Goal: Information Seeking & Learning: Compare options

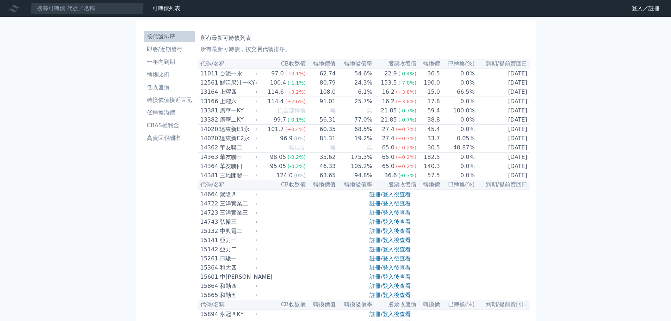
drag, startPoint x: 638, startPoint y: 11, endPoint x: 615, endPoint y: 11, distance: 22.9
click at [638, 11] on link "登入／註冊" at bounding box center [645, 8] width 39 height 11
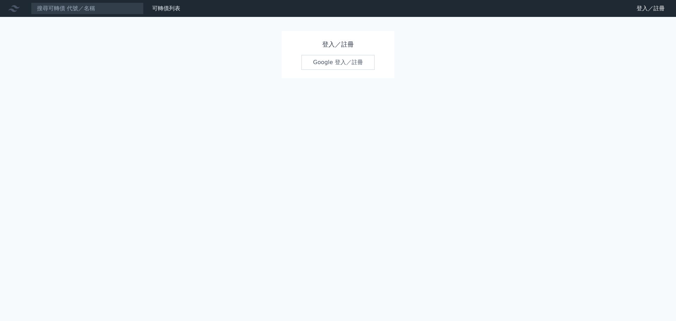
click at [343, 58] on link "Google 登入／註冊" at bounding box center [338, 62] width 73 height 15
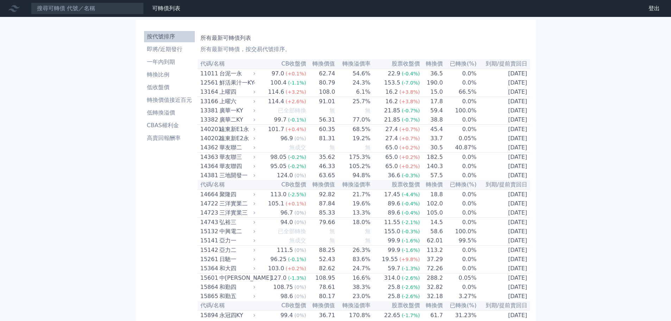
click at [180, 49] on li "即將/近期發行" at bounding box center [169, 49] width 51 height 8
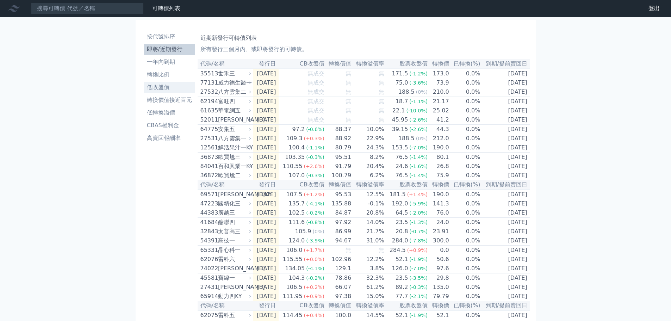
click at [165, 86] on li "低收盤價" at bounding box center [169, 87] width 51 height 8
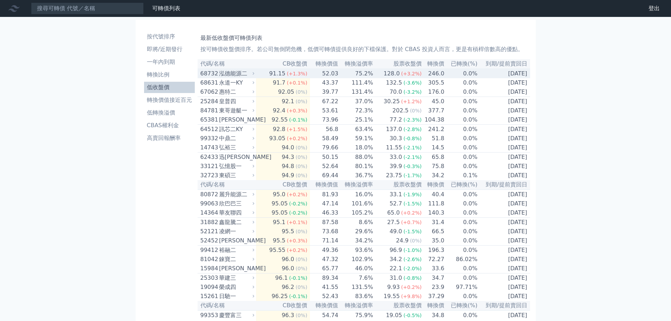
click at [359, 76] on td "75.2%" at bounding box center [356, 74] width 35 height 10
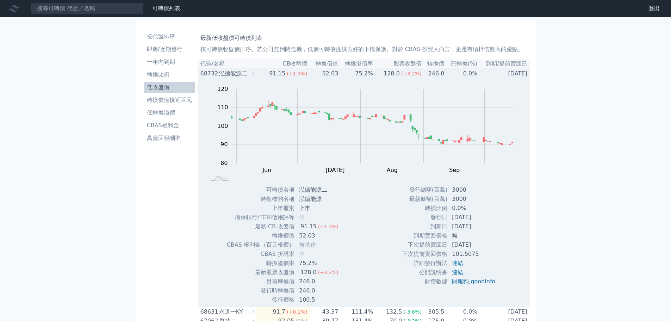
click at [359, 76] on td "75.2%" at bounding box center [356, 74] width 35 height 10
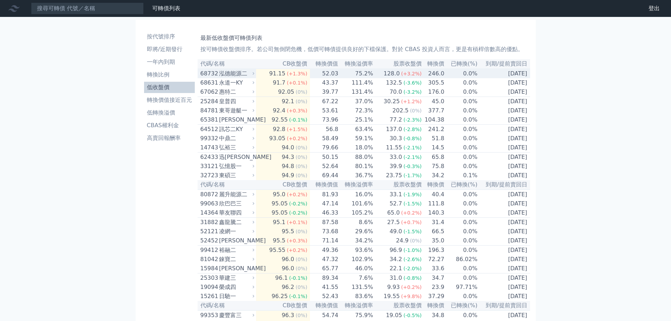
click at [359, 76] on td "75.2%" at bounding box center [356, 74] width 35 height 10
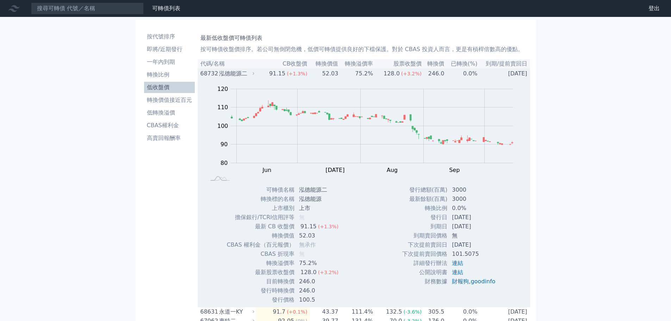
click at [359, 76] on td "75.2%" at bounding box center [356, 74] width 35 height 10
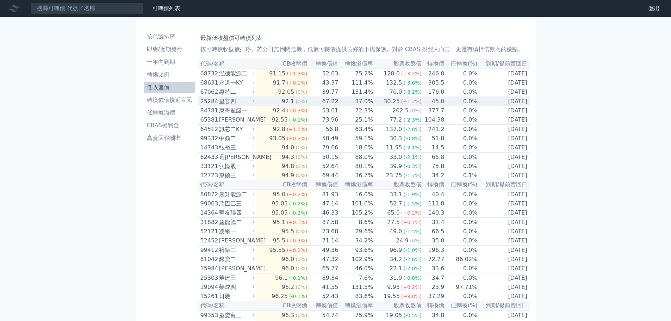
click at [353, 106] on td "37.0%" at bounding box center [356, 102] width 35 height 10
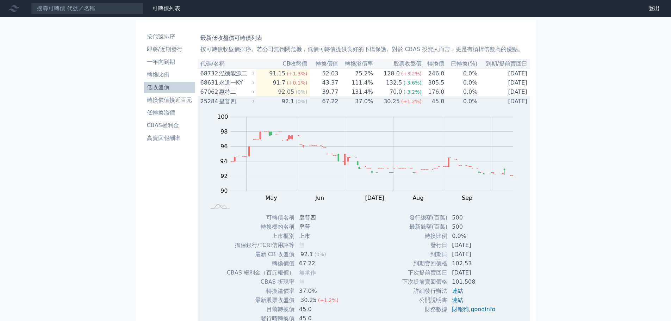
click at [353, 106] on td "37.0%" at bounding box center [356, 102] width 35 height 10
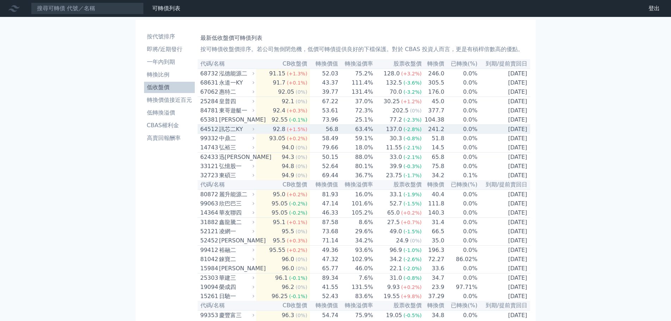
click at [343, 134] on td "63.4%" at bounding box center [356, 130] width 35 height 10
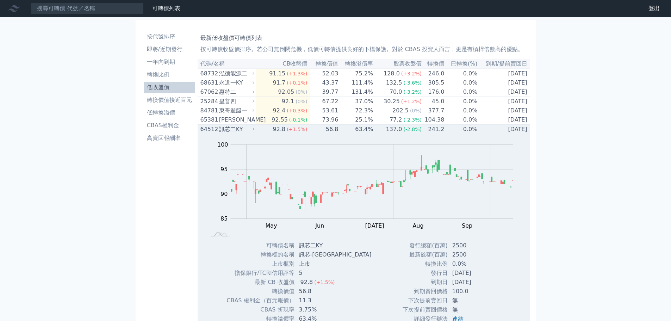
click at [343, 134] on td "63.4%" at bounding box center [356, 130] width 35 height 10
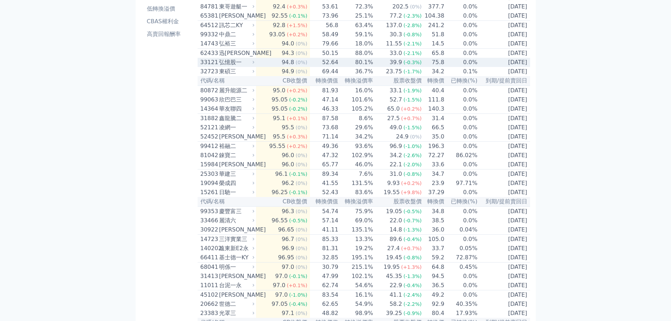
scroll to position [106, 0]
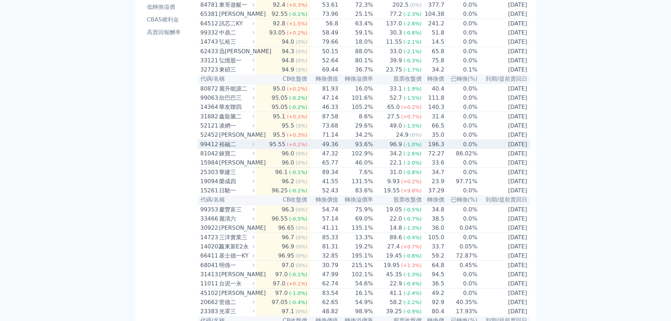
click at [345, 149] on td "93.6%" at bounding box center [356, 145] width 35 height 10
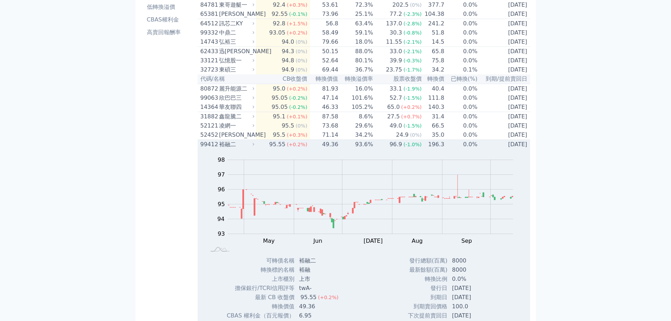
click at [373, 149] on td "93.6%" at bounding box center [356, 145] width 35 height 10
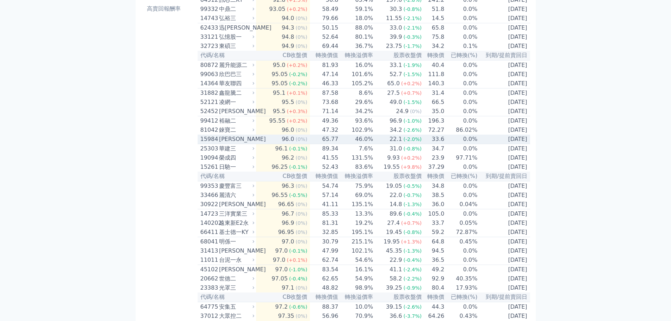
scroll to position [141, 0]
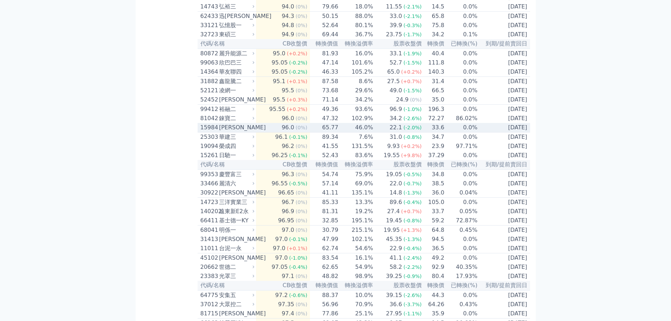
click at [383, 132] on td "22.1 (-2.0%)" at bounding box center [397, 128] width 49 height 10
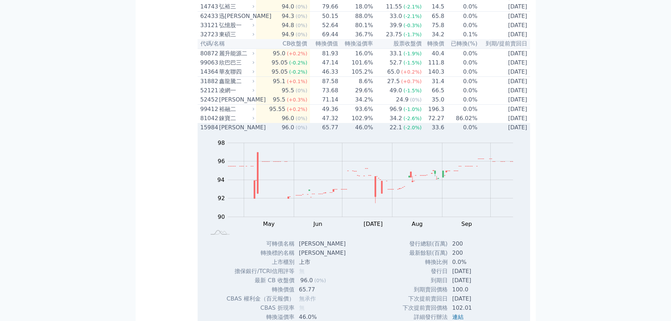
click at [383, 132] on td "22.1 (-2.0%)" at bounding box center [397, 127] width 49 height 9
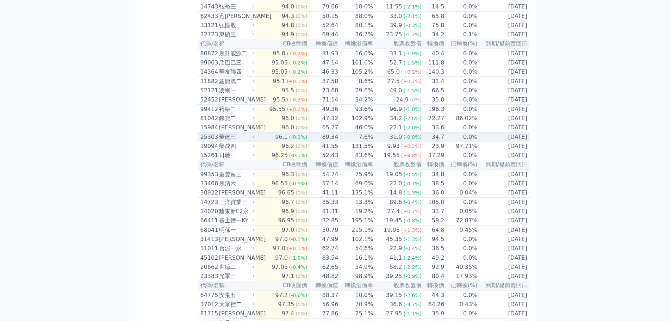
scroll to position [211, 0]
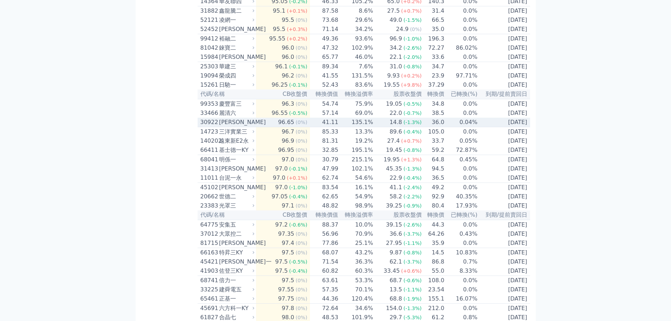
click at [338, 127] on td "41.11" at bounding box center [324, 123] width 29 height 10
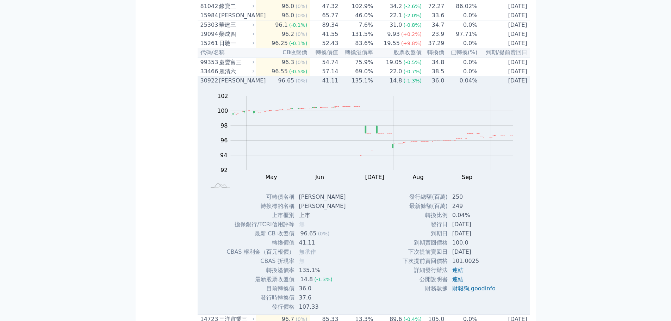
scroll to position [176, 0]
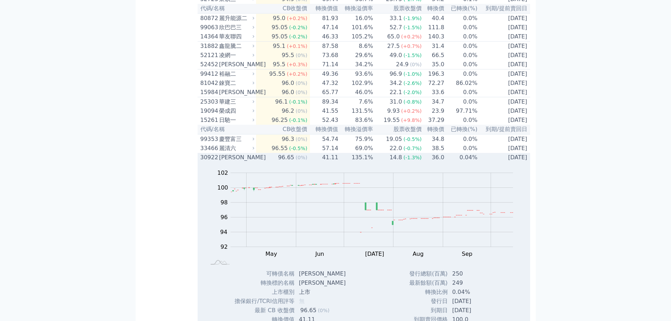
click at [326, 183] on div "Zoom Out 100 88 90 92 94 96 98 100 102 104 L Apr May Jun [DATE] Aug Sep Oct Nov…" at bounding box center [364, 215] width 333 height 107
click at [333, 162] on td "41.11" at bounding box center [324, 157] width 29 height 9
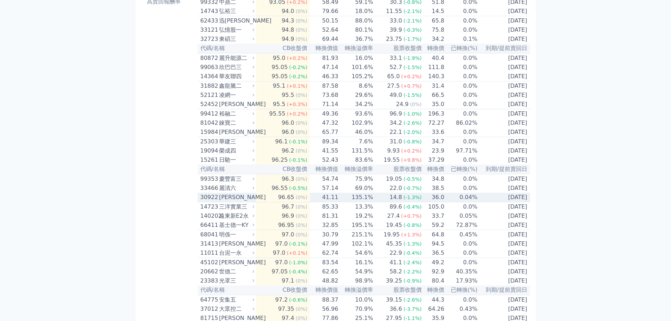
scroll to position [0, 0]
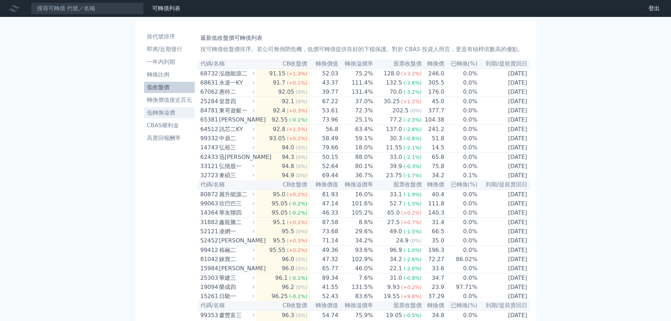
click at [162, 111] on li "低轉換溢價" at bounding box center [169, 113] width 51 height 8
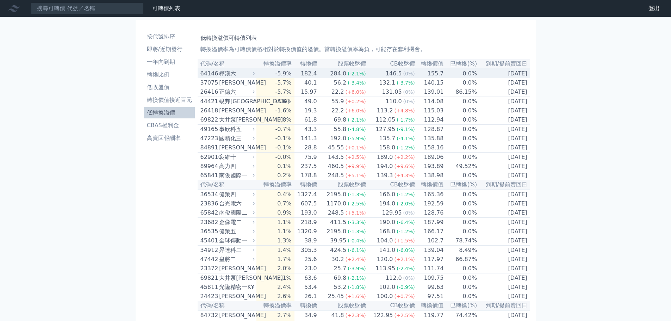
click at [384, 76] on td "146.5 (0%)" at bounding box center [390, 74] width 49 height 10
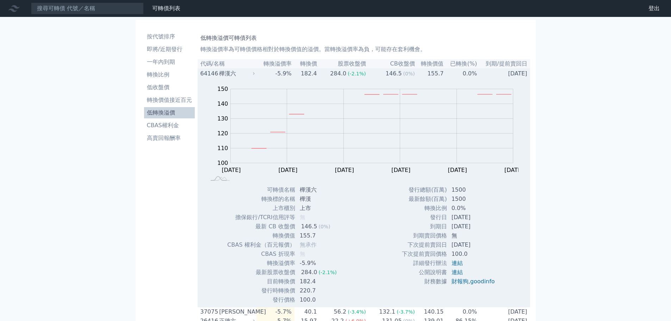
click at [384, 76] on td "146.5 (0%)" at bounding box center [390, 74] width 49 height 10
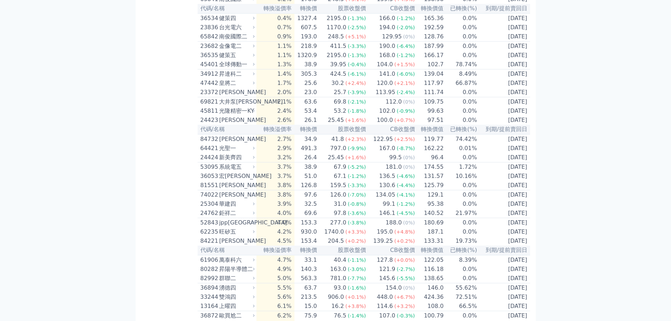
scroll to position [211, 0]
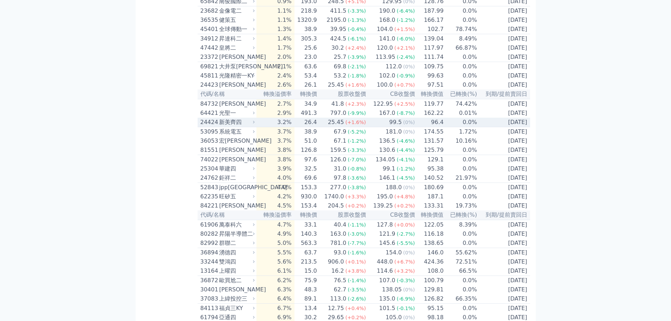
click at [324, 127] on td "25.45 (+1.6%)" at bounding box center [341, 123] width 49 height 10
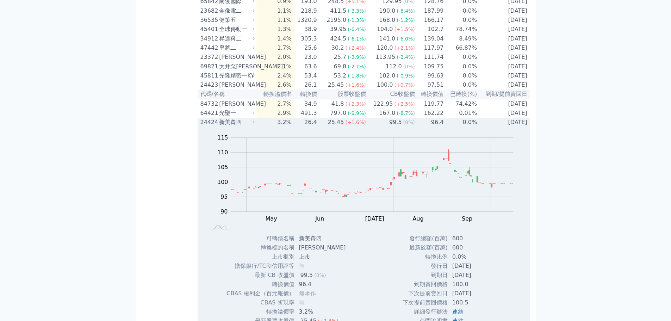
click at [324, 127] on td "25.45 (+1.6%)" at bounding box center [341, 122] width 49 height 9
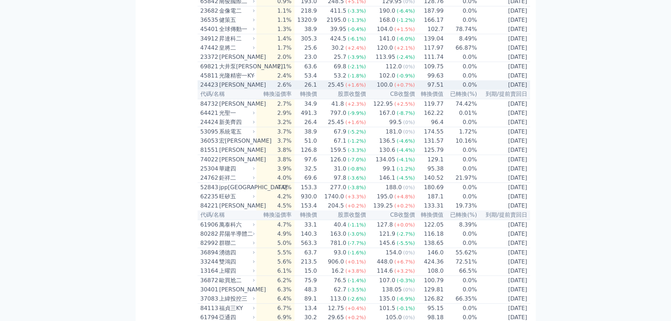
click at [372, 89] on td "100.0 (+0.7%)" at bounding box center [390, 84] width 49 height 9
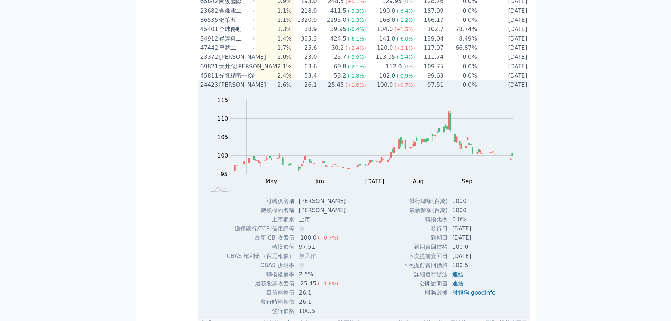
click at [372, 89] on td "100.0 (+0.7%)" at bounding box center [390, 84] width 49 height 9
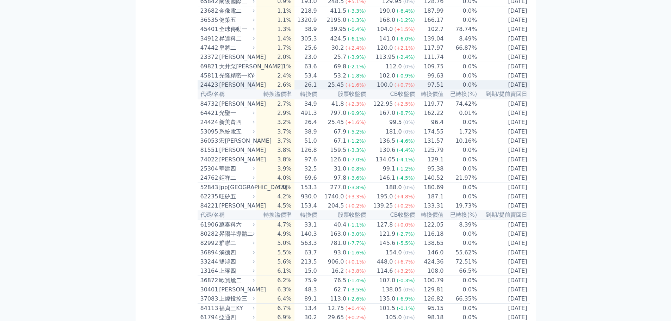
click at [388, 89] on div "100.0" at bounding box center [385, 85] width 19 height 8
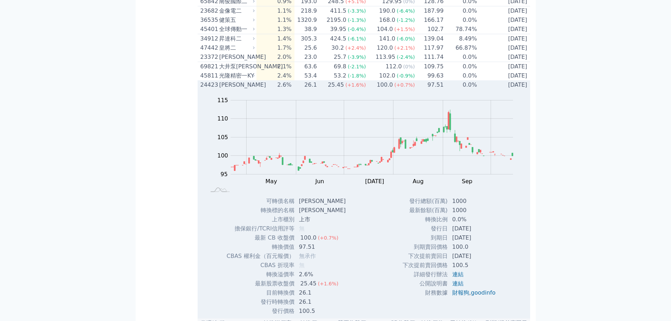
click at [388, 89] on div "100.0" at bounding box center [385, 85] width 19 height 8
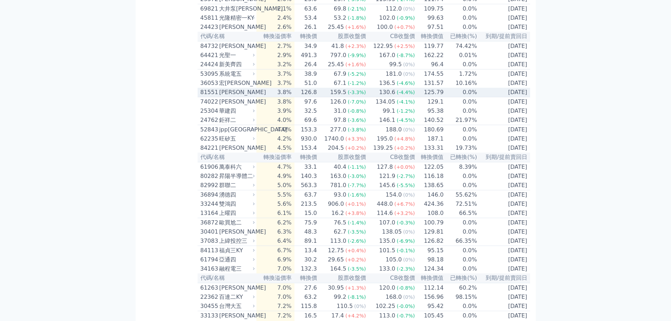
scroll to position [282, 0]
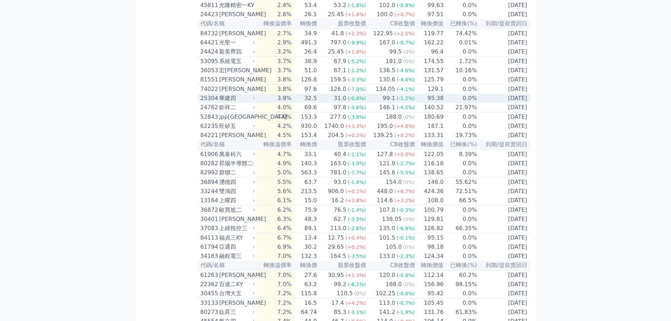
click at [316, 103] on td "32.5" at bounding box center [306, 98] width 23 height 9
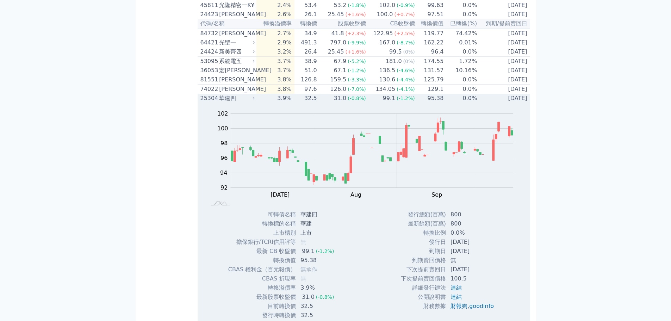
click at [316, 103] on td "32.5" at bounding box center [306, 98] width 23 height 9
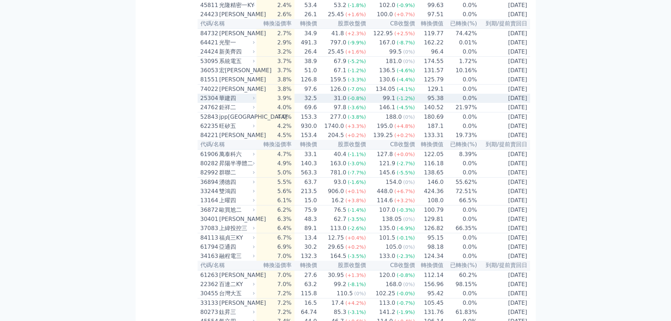
click at [316, 103] on td "32.5" at bounding box center [306, 98] width 23 height 9
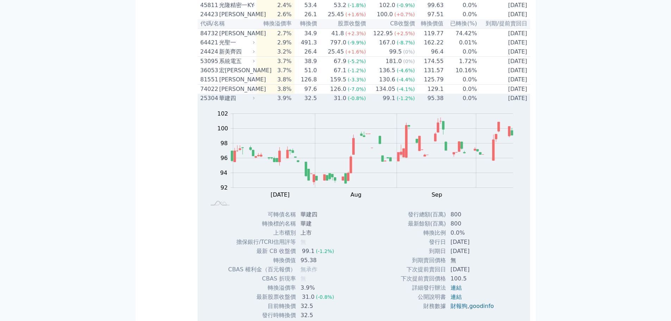
click at [316, 103] on td "32.5" at bounding box center [306, 98] width 23 height 9
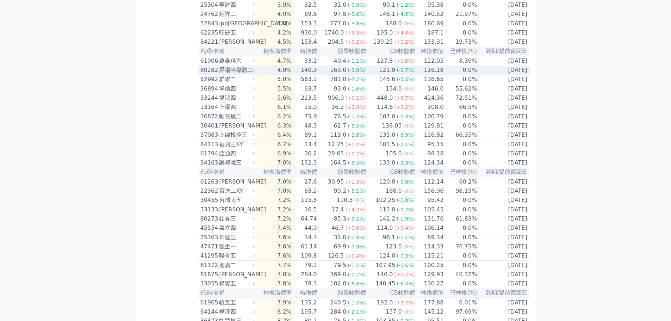
scroll to position [388, 0]
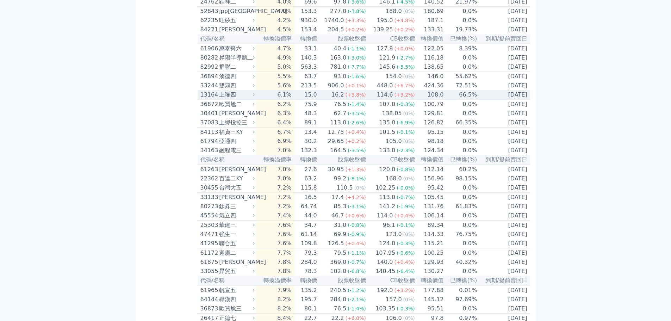
click at [315, 100] on td "15.0" at bounding box center [306, 95] width 23 height 10
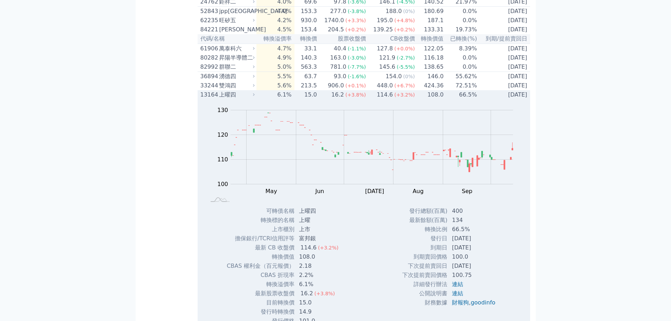
click at [315, 99] on td "15.0" at bounding box center [306, 94] width 23 height 9
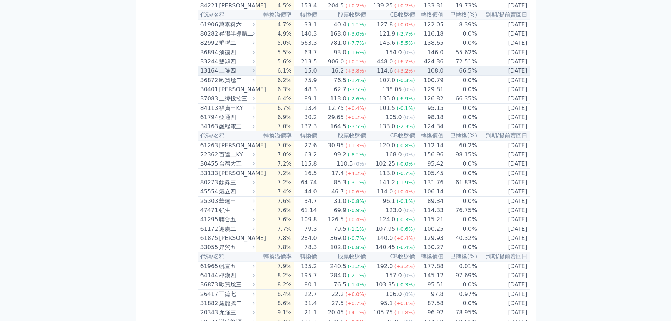
scroll to position [423, 0]
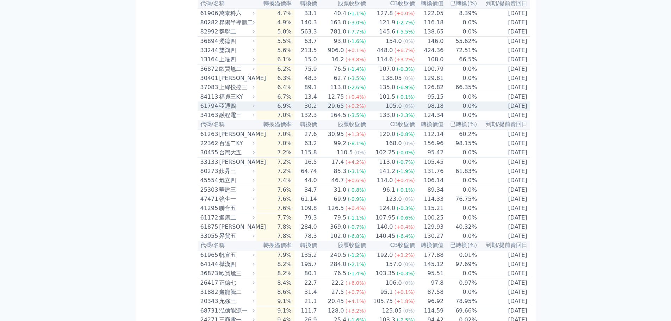
click at [342, 110] on div "29.65" at bounding box center [336, 106] width 19 height 8
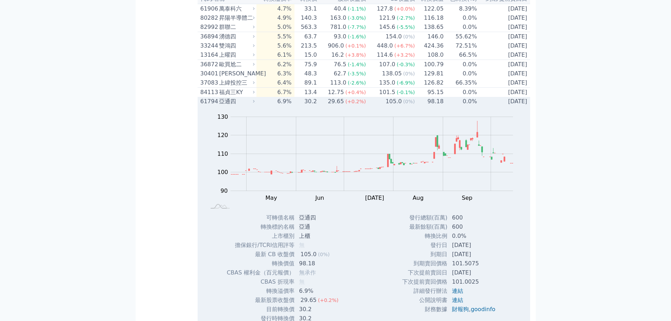
scroll to position [458, 0]
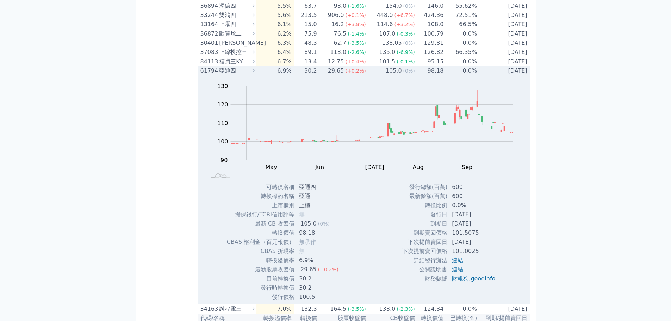
click at [351, 74] on span "(+0.2%)" at bounding box center [355, 71] width 20 height 6
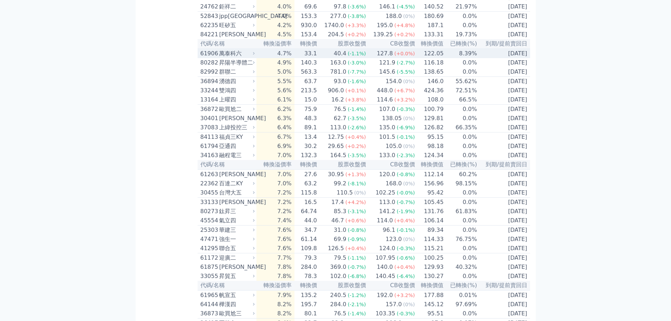
scroll to position [423, 0]
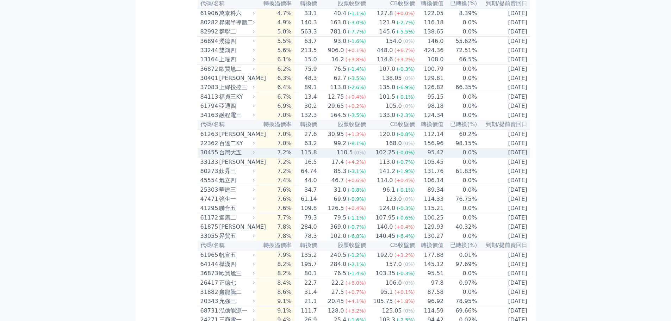
click at [350, 157] on div "110.5" at bounding box center [344, 152] width 19 height 8
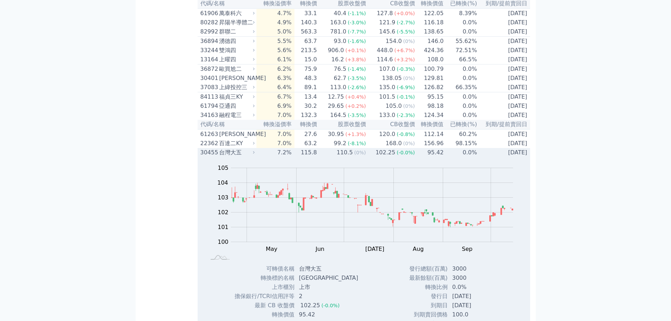
click at [350, 157] on div "110.5" at bounding box center [344, 152] width 19 height 8
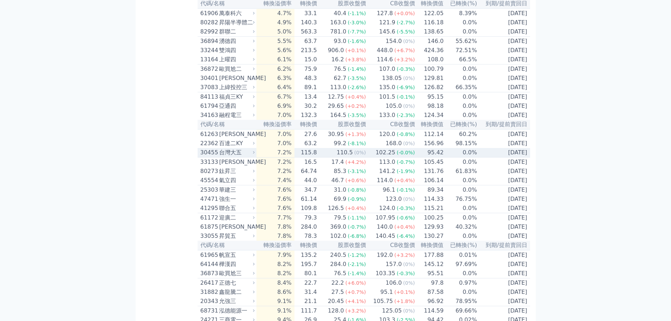
click at [350, 157] on div "110.5" at bounding box center [344, 152] width 19 height 8
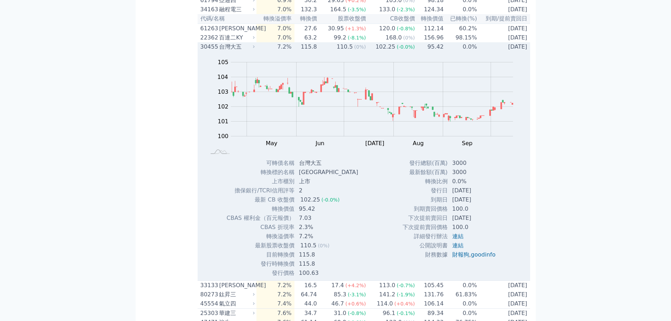
scroll to position [458, 0]
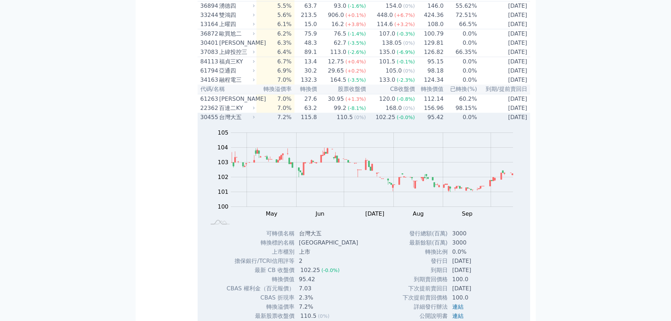
click at [323, 122] on td "110.5 (0%)" at bounding box center [341, 117] width 49 height 9
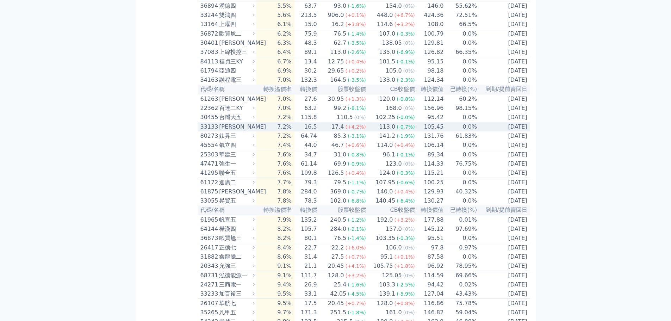
click at [322, 132] on td "17.4 (+4.2%)" at bounding box center [341, 127] width 49 height 10
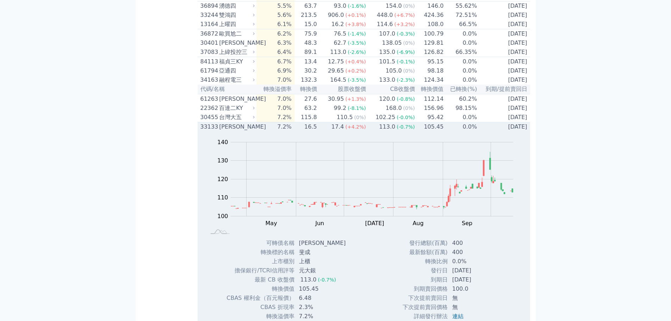
click at [317, 132] on td "16.5" at bounding box center [306, 127] width 23 height 10
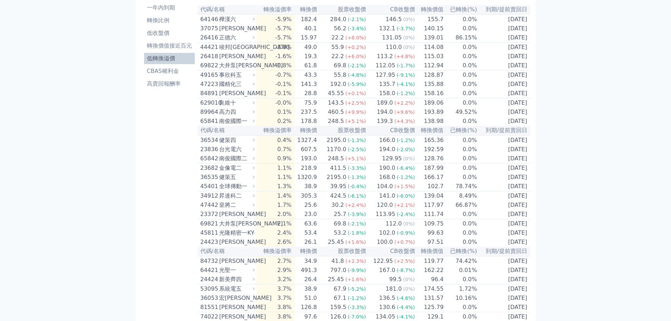
scroll to position [0, 0]
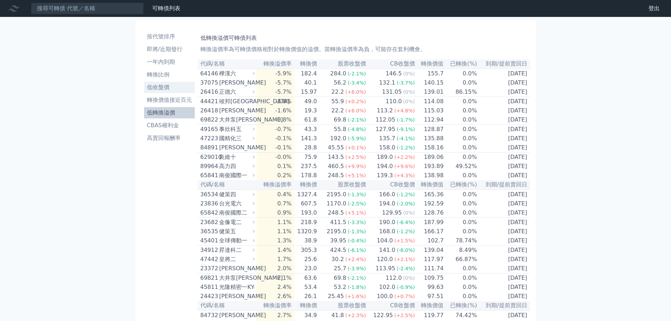
click at [159, 83] on li "低收盤價" at bounding box center [169, 87] width 51 height 8
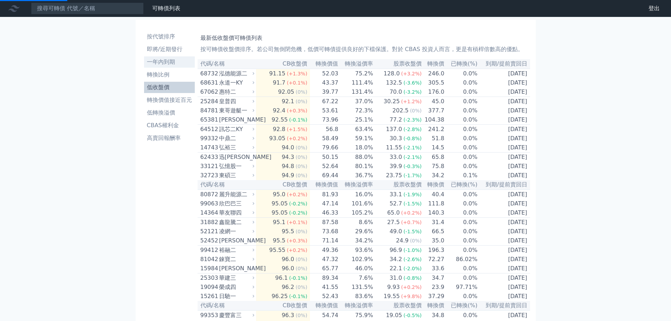
click at [168, 60] on li "一年內到期" at bounding box center [169, 62] width 51 height 8
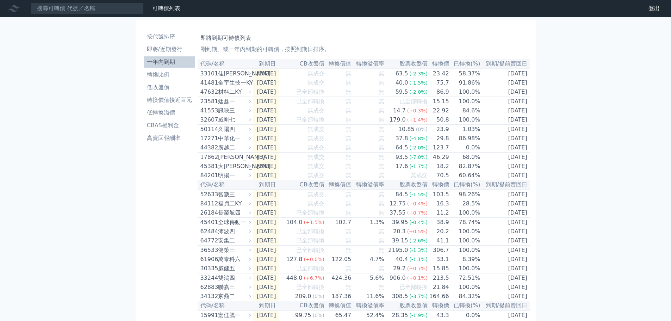
click at [323, 64] on th "CB收盤價" at bounding box center [302, 64] width 46 height 10
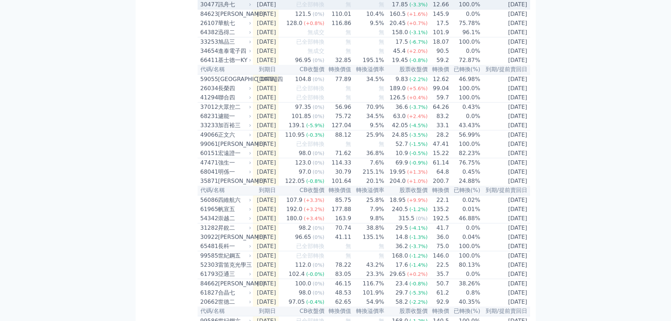
scroll to position [599, 0]
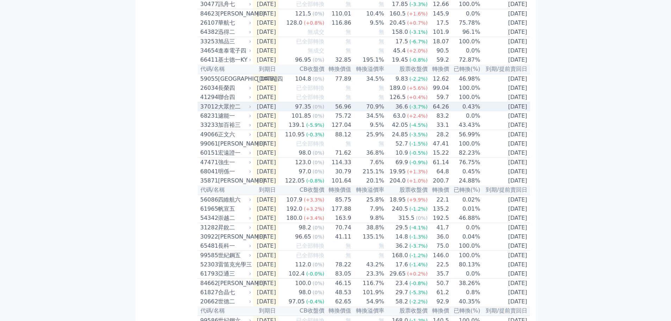
click at [313, 111] on div "97.35" at bounding box center [303, 107] width 19 height 8
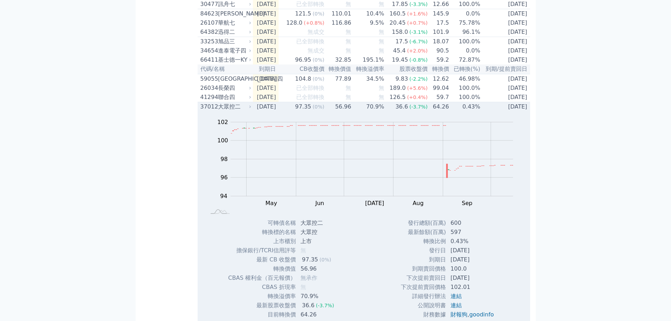
click at [309, 111] on div "97.35" at bounding box center [303, 107] width 19 height 8
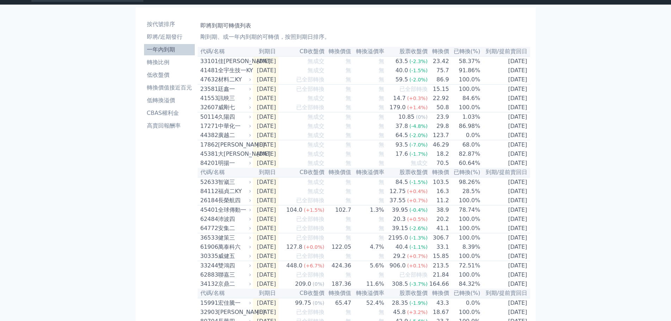
scroll to position [0, 0]
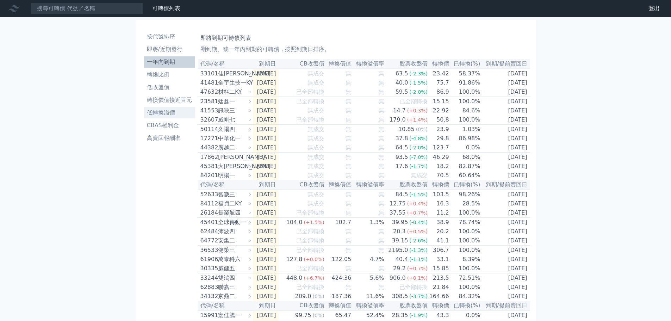
click at [154, 114] on li "低轉換溢價" at bounding box center [169, 113] width 51 height 8
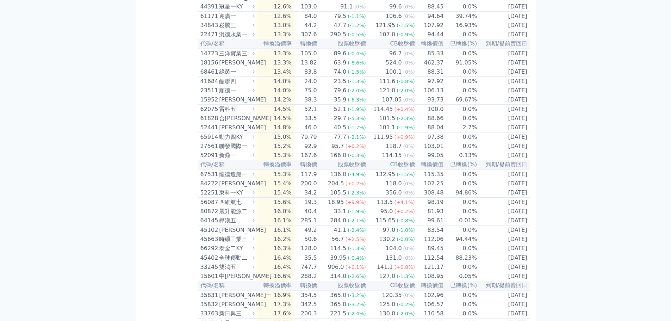
scroll to position [986, 0]
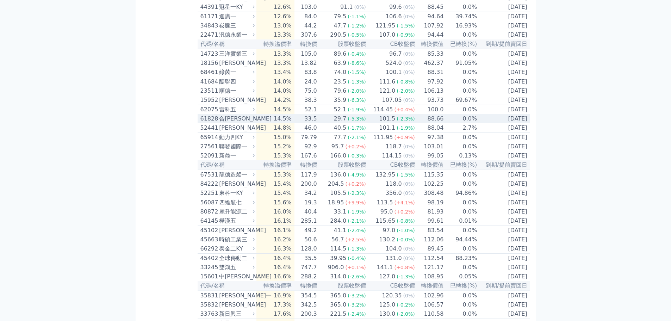
click at [325, 123] on td "29.7 (-5.3%)" at bounding box center [341, 118] width 49 height 9
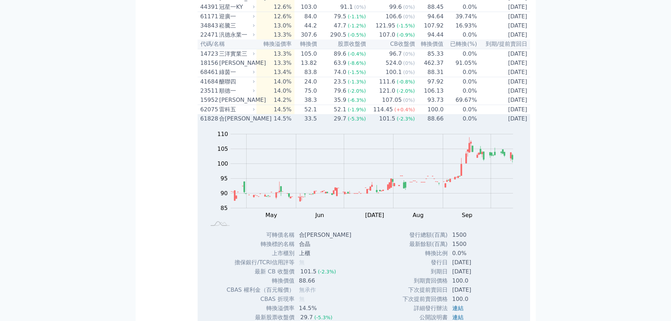
click at [325, 123] on td "29.7 (-5.3%)" at bounding box center [341, 118] width 49 height 9
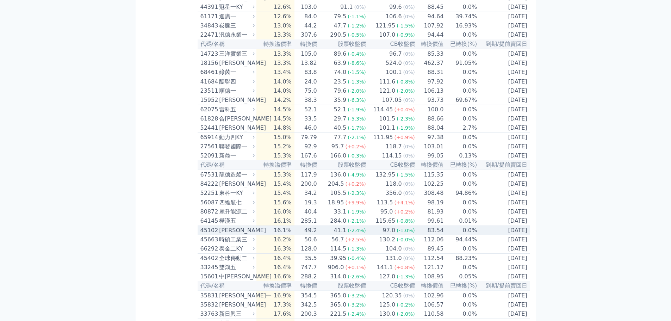
click at [449, 235] on td "0.0%" at bounding box center [460, 231] width 33 height 10
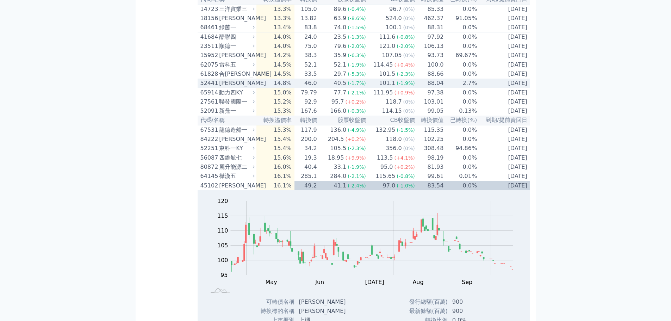
scroll to position [1092, 0]
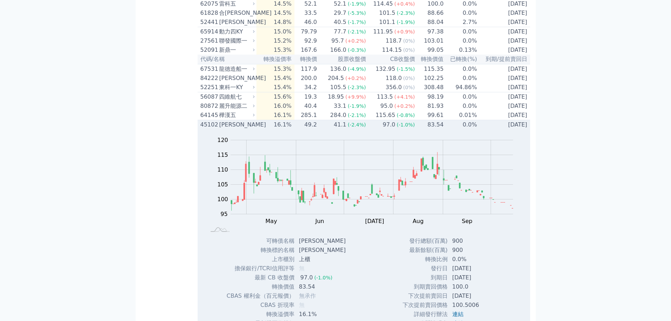
click at [302, 130] on td "49.2" at bounding box center [306, 125] width 23 height 10
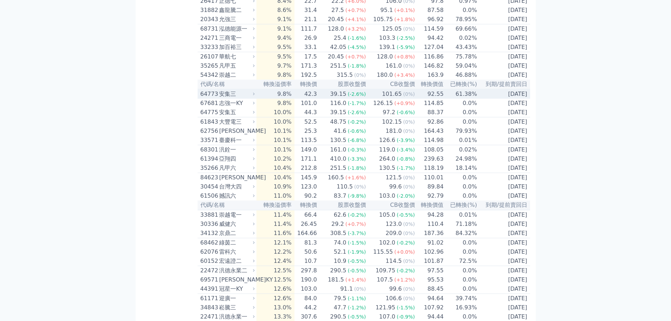
scroll to position [634, 0]
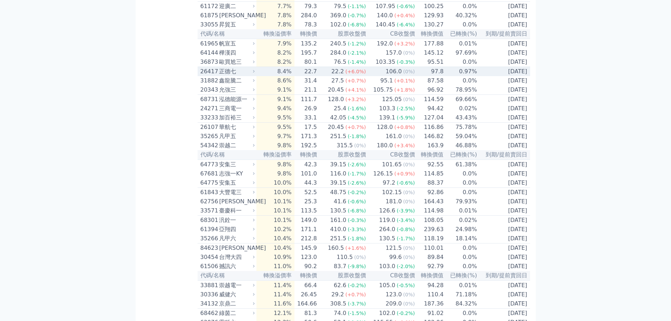
click at [373, 76] on td "106.0 (0%)" at bounding box center [390, 72] width 49 height 10
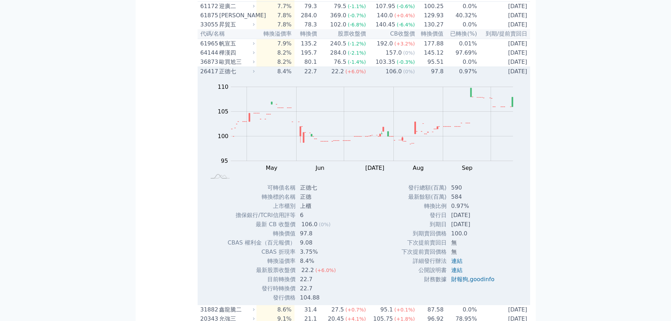
click at [372, 76] on td "106.0 (0%)" at bounding box center [390, 72] width 49 height 10
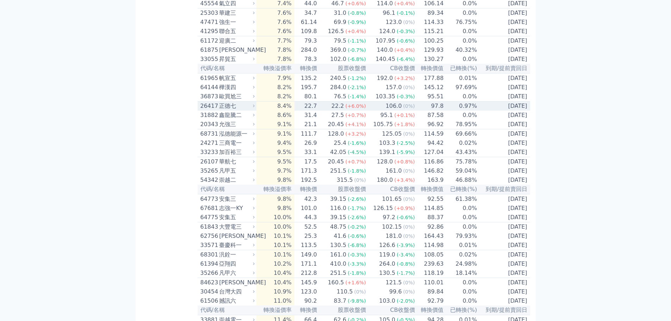
scroll to position [528, 0]
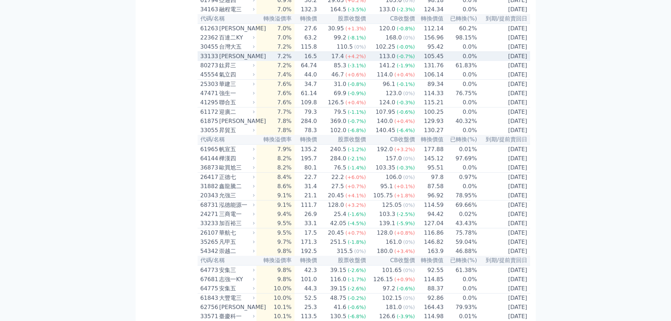
click at [379, 61] on div "113.0" at bounding box center [387, 56] width 19 height 8
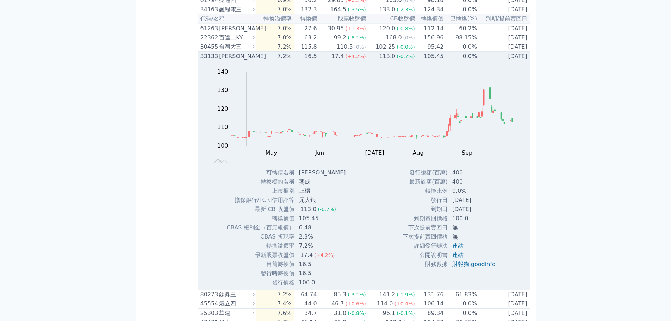
click at [379, 61] on div "113.0" at bounding box center [387, 56] width 19 height 8
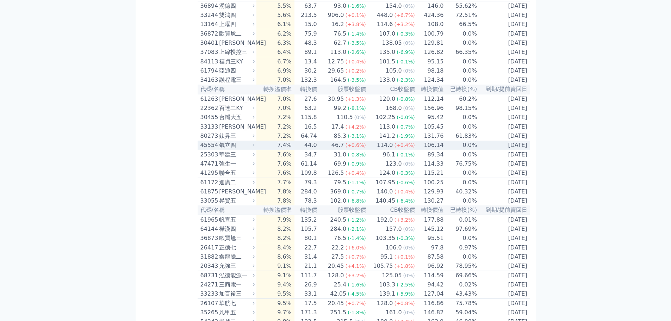
scroll to position [493, 0]
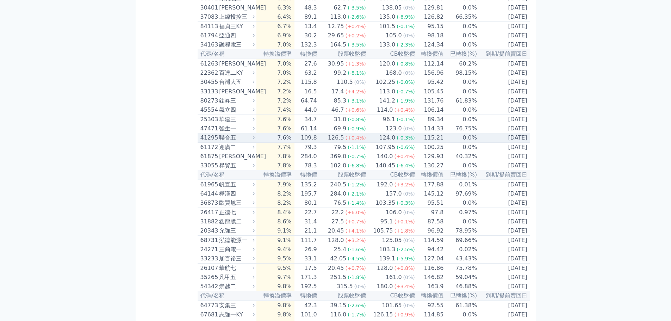
click at [364, 141] on span "(+0.4%)" at bounding box center [355, 138] width 20 height 6
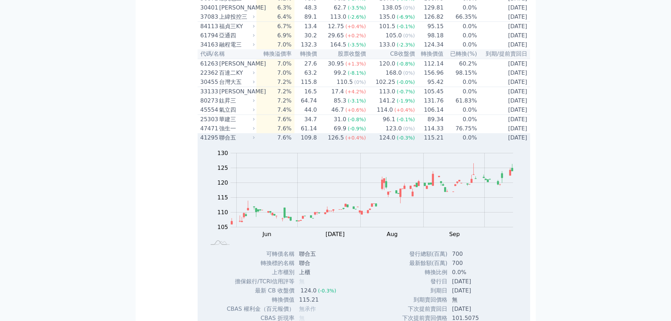
click at [364, 141] on span "(+0.4%)" at bounding box center [355, 138] width 20 height 6
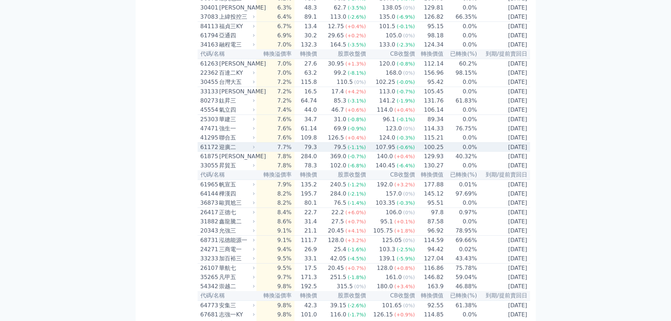
click at [363, 150] on span "(-1.1%)" at bounding box center [357, 147] width 18 height 6
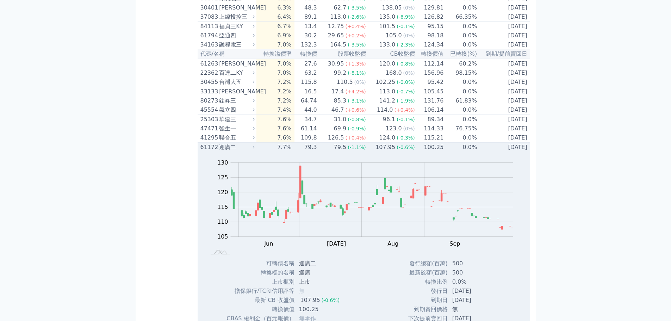
click at [363, 150] on span "(-1.1%)" at bounding box center [357, 147] width 18 height 6
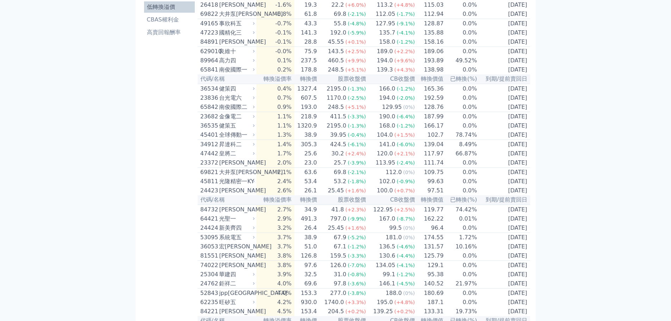
scroll to position [0, 0]
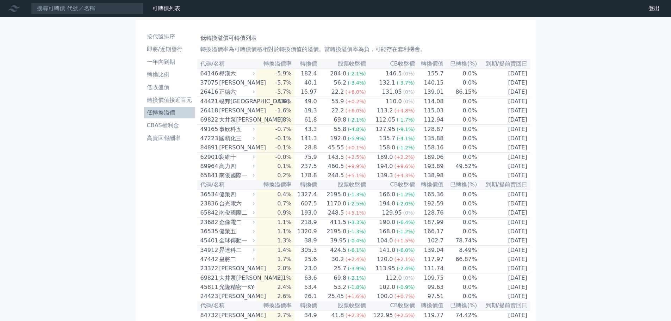
drag, startPoint x: 162, startPoint y: 85, endPoint x: 203, endPoint y: 85, distance: 40.9
click at [162, 85] on li "低收盤價" at bounding box center [169, 87] width 51 height 8
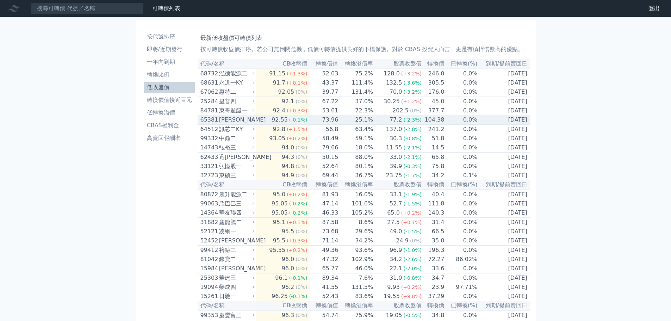
click at [410, 123] on span "(-2.3%)" at bounding box center [413, 120] width 18 height 6
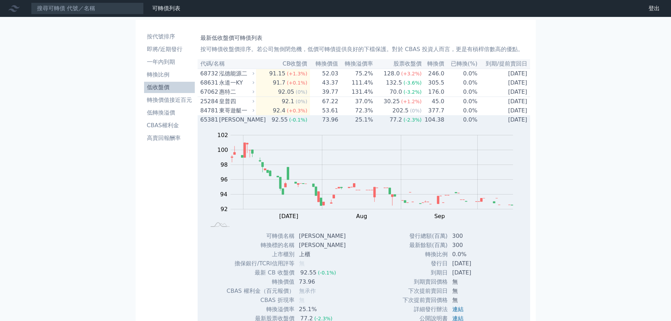
click at [408, 123] on span "(-2.3%)" at bounding box center [413, 120] width 18 height 6
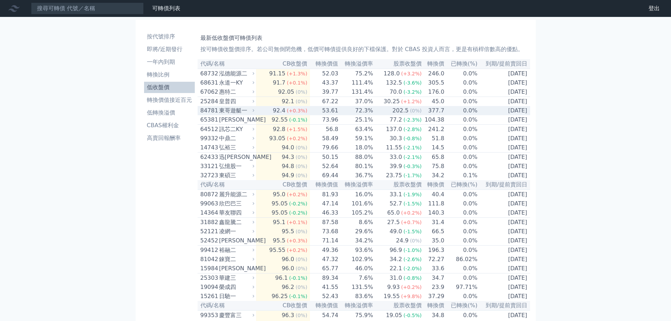
click at [256, 115] on div "84781 東哥遊艇一" at bounding box center [227, 110] width 55 height 8
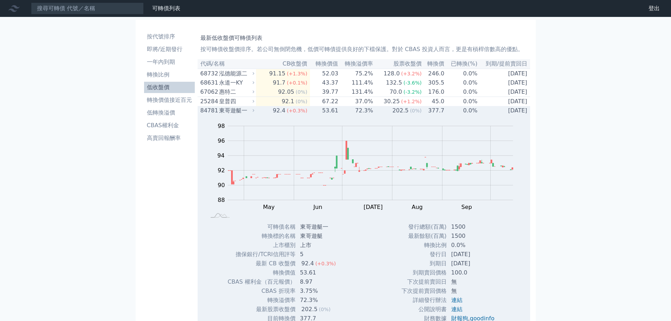
click at [256, 115] on div "84781 東哥遊艇一" at bounding box center [227, 110] width 55 height 8
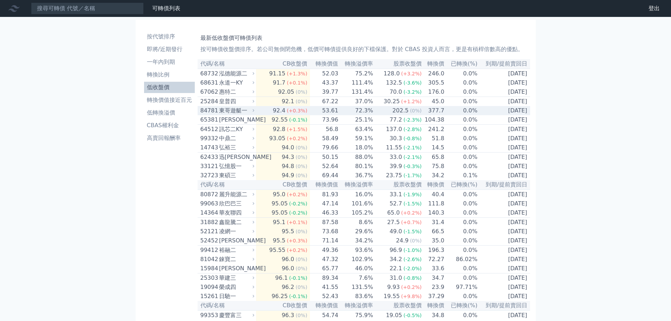
click at [246, 115] on div "東哥遊艇一" at bounding box center [236, 110] width 34 height 8
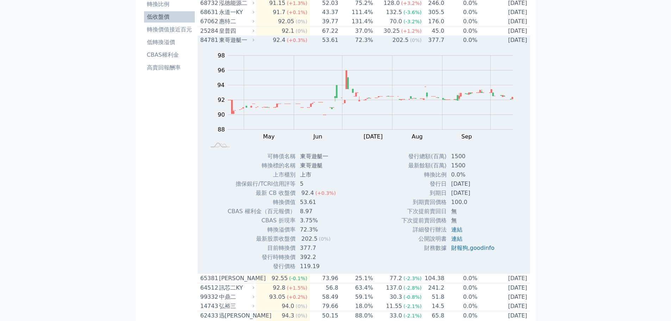
scroll to position [35, 0]
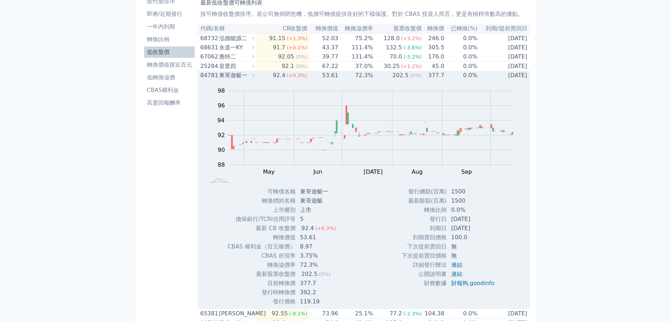
click at [246, 80] on div "東哥遊艇一" at bounding box center [236, 75] width 34 height 8
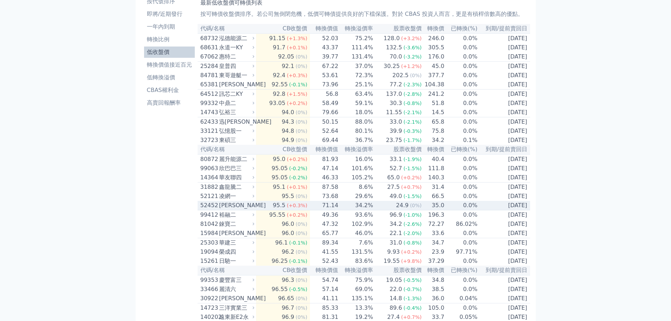
click at [269, 210] on td "95.5 (+0.3%)" at bounding box center [283, 206] width 54 height 10
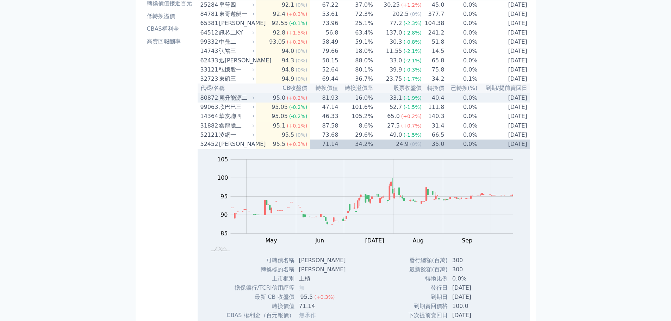
scroll to position [141, 0]
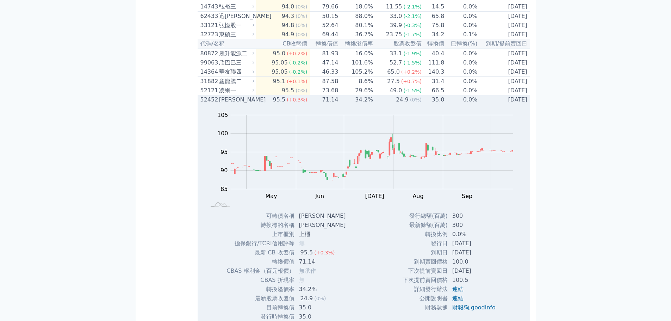
click at [254, 102] on icon at bounding box center [253, 99] width 5 height 5
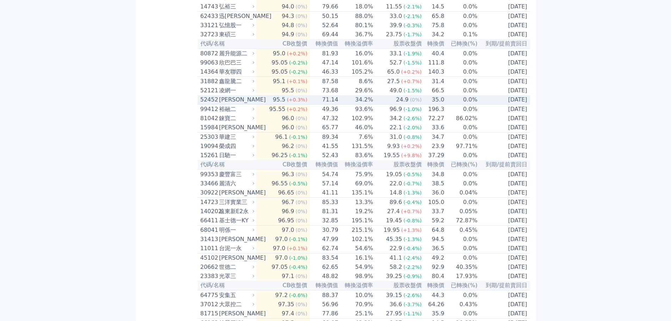
click at [304, 103] on span "(+0.3%)" at bounding box center [297, 100] width 20 height 6
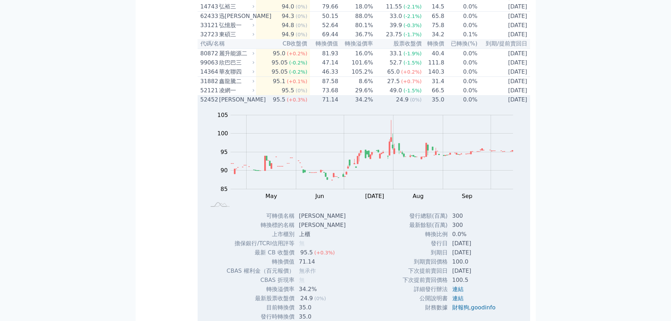
click at [304, 103] on span "(+0.3%)" at bounding box center [297, 100] width 20 height 6
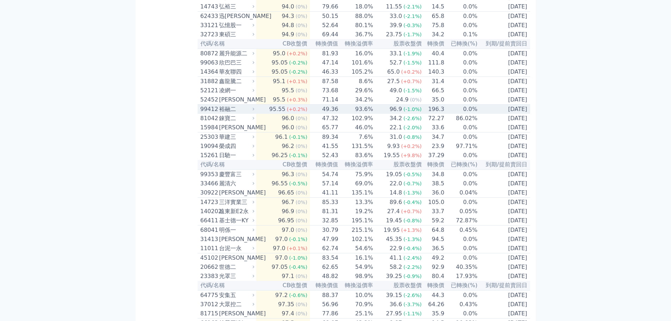
click at [303, 112] on span "(+0.2%)" at bounding box center [297, 109] width 20 height 6
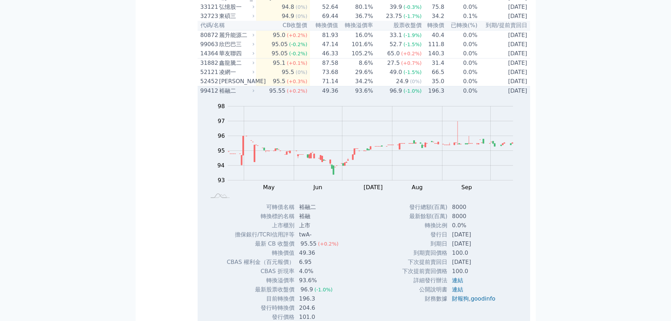
scroll to position [176, 0]
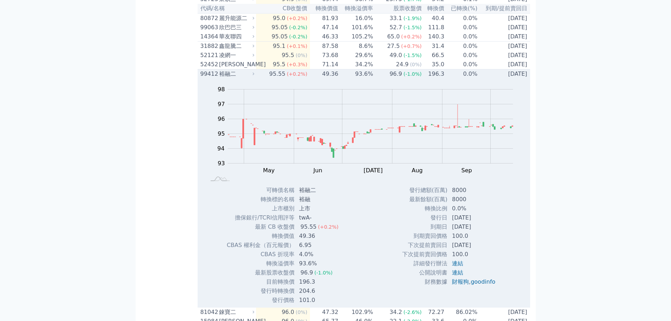
click at [298, 78] on div "(+0.2%)" at bounding box center [297, 74] width 20 height 8
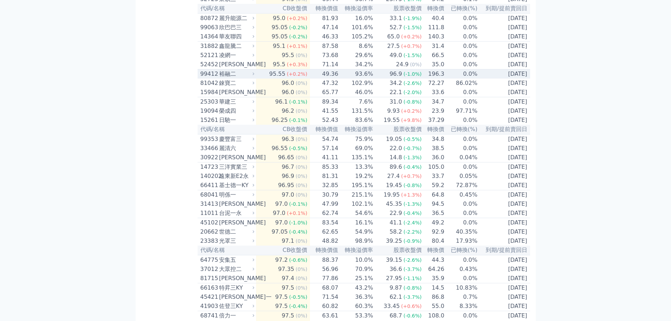
click at [300, 77] on span "(+0.2%)" at bounding box center [297, 74] width 20 height 6
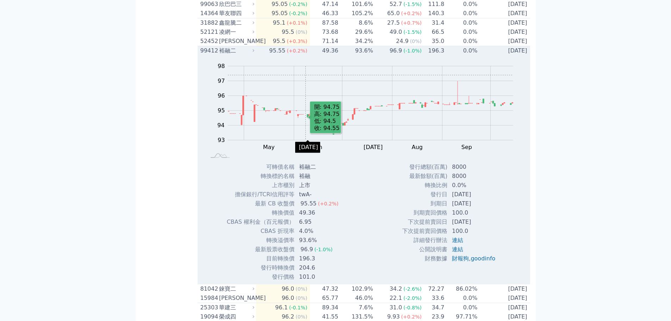
scroll to position [211, 0]
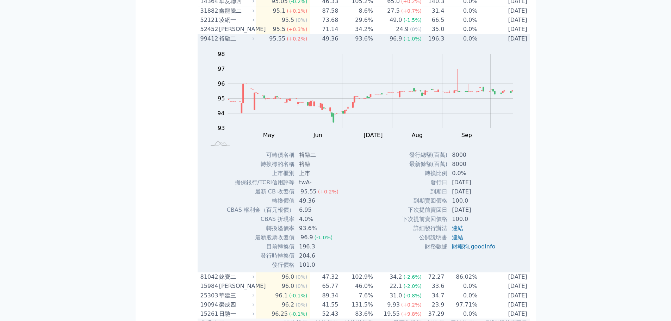
click at [307, 44] on td "95.55 (+0.2%)" at bounding box center [283, 39] width 54 height 10
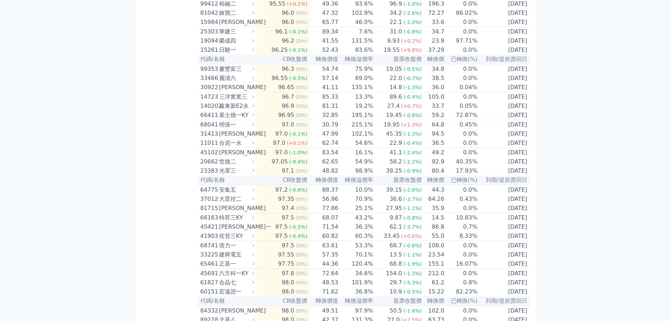
scroll to position [247, 0]
click at [331, 148] on td "62.74" at bounding box center [324, 143] width 29 height 10
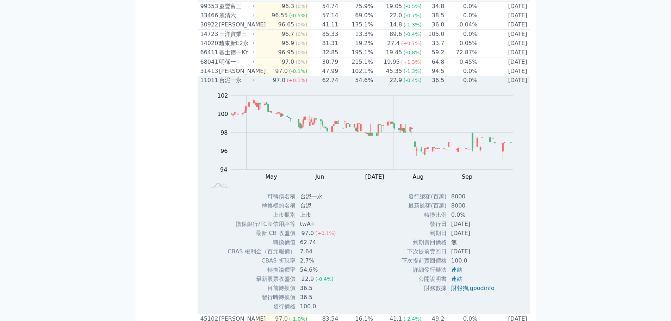
scroll to position [317, 0]
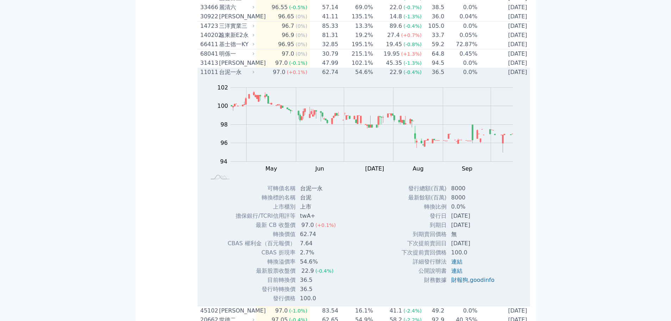
click at [331, 77] on td "62.74" at bounding box center [324, 72] width 29 height 9
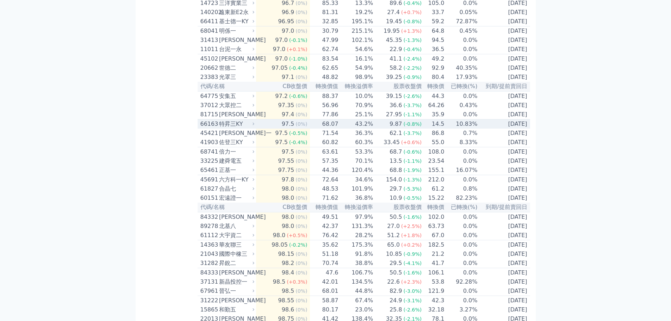
scroll to position [352, 0]
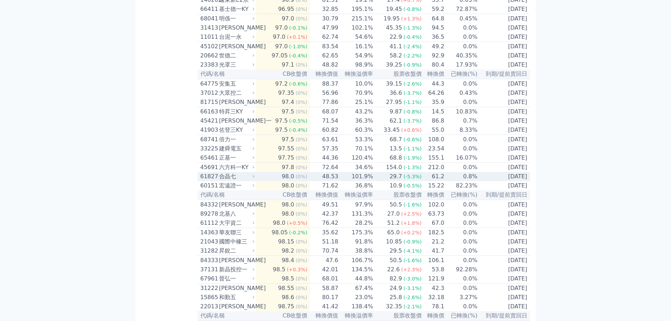
click at [352, 181] on td "101.9%" at bounding box center [356, 176] width 35 height 9
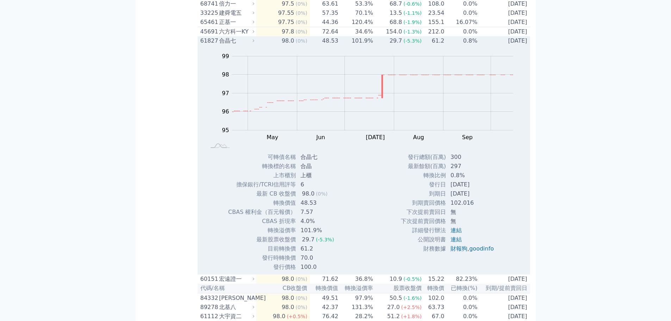
scroll to position [458, 0]
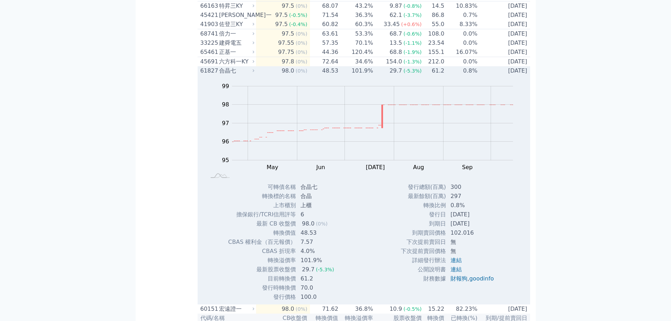
click at [304, 75] on div "(0%)" at bounding box center [302, 71] width 12 height 8
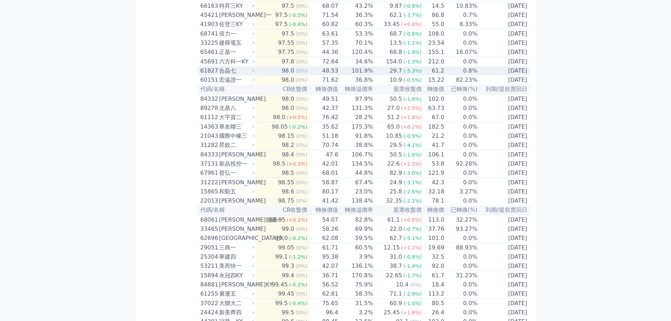
click at [253, 75] on div "合晶七" at bounding box center [236, 71] width 34 height 8
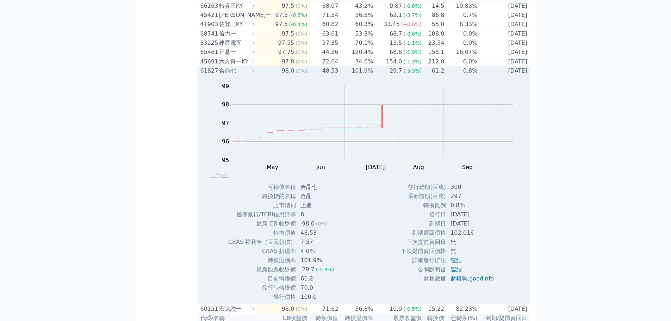
click at [252, 75] on div "合晶七" at bounding box center [236, 71] width 34 height 8
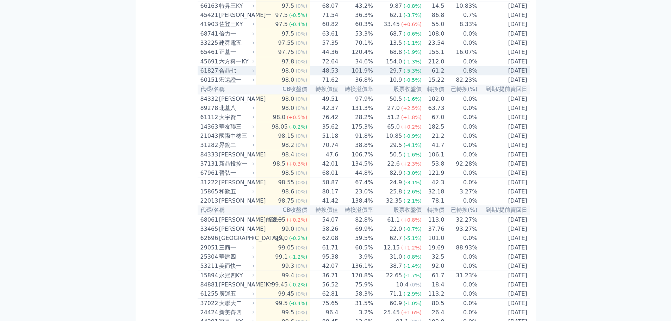
click at [252, 75] on div "合晶七" at bounding box center [236, 71] width 34 height 8
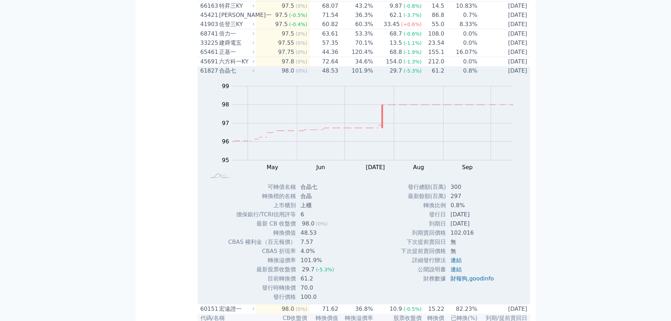
click at [252, 75] on div "合晶七" at bounding box center [236, 71] width 34 height 8
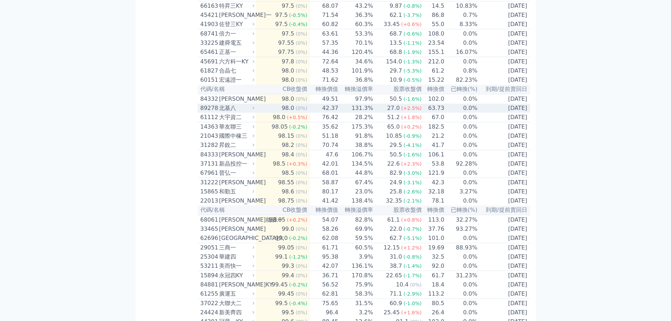
click at [312, 113] on td "42.37" at bounding box center [324, 108] width 29 height 9
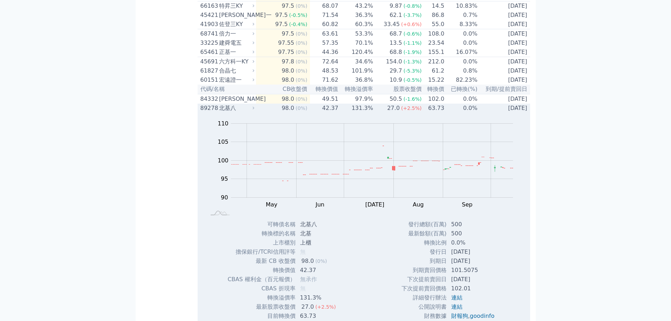
click at [312, 113] on td "42.37" at bounding box center [324, 108] width 29 height 9
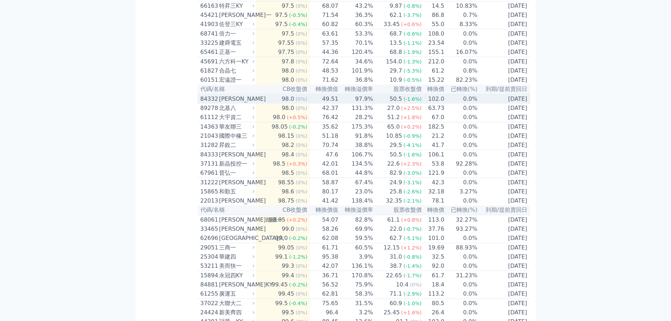
click at [312, 104] on td "49.51" at bounding box center [324, 99] width 29 height 10
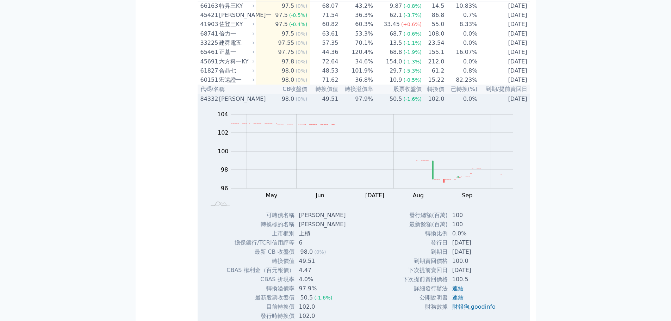
click at [312, 104] on td "49.51" at bounding box center [324, 99] width 29 height 10
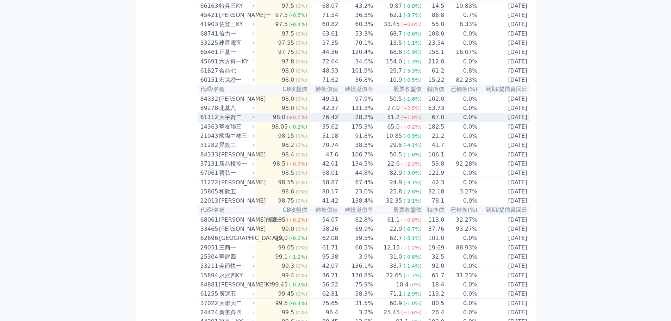
click at [309, 122] on td "98.0 (+0.5%)" at bounding box center [283, 118] width 54 height 10
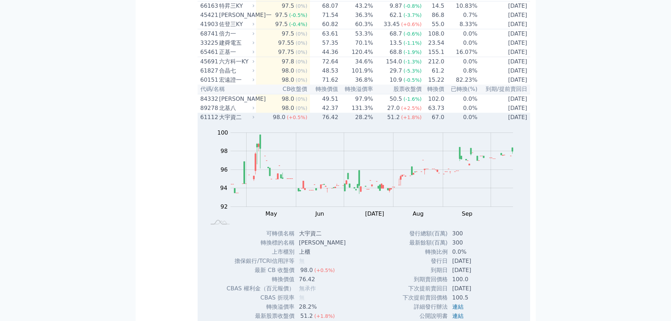
click at [309, 122] on td "98.0 (+0.5%)" at bounding box center [283, 117] width 54 height 9
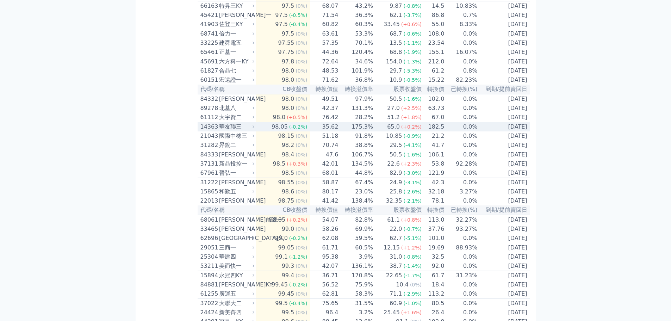
click at [314, 132] on td "35.62" at bounding box center [324, 127] width 29 height 10
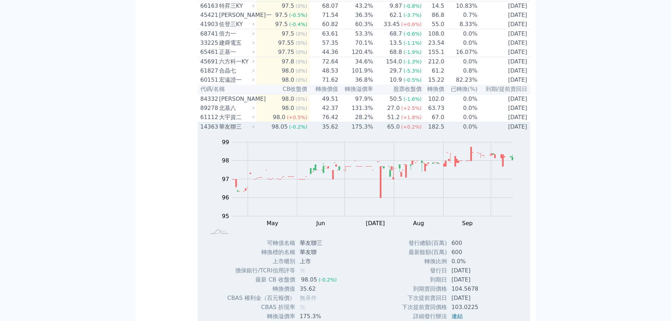
click at [314, 132] on td "35.62" at bounding box center [324, 127] width 29 height 10
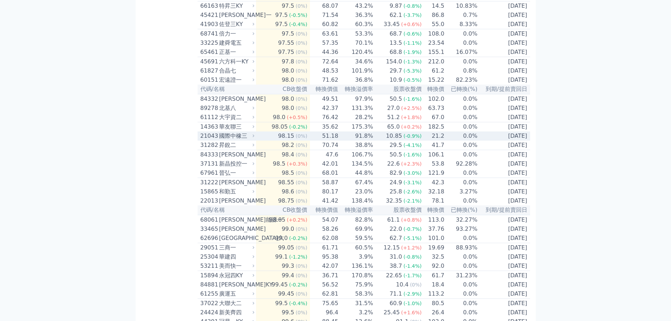
click at [314, 141] on td "51.18" at bounding box center [324, 135] width 29 height 9
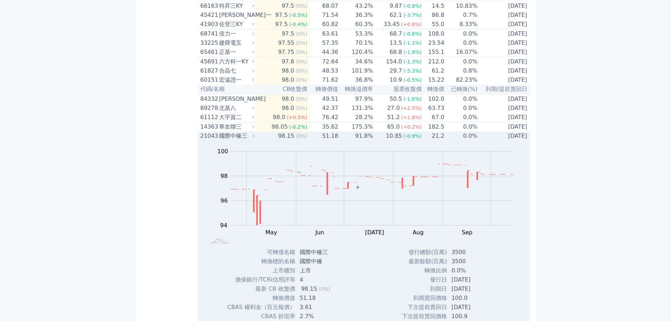
scroll to position [493, 0]
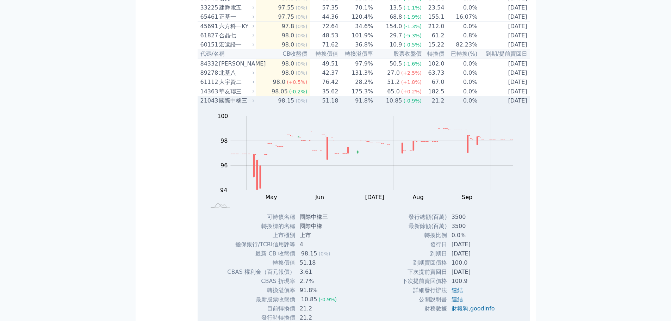
click at [317, 105] on td "51.18" at bounding box center [324, 100] width 29 height 9
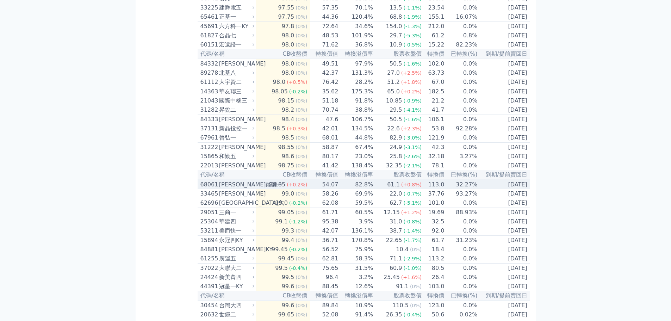
click at [328, 189] on td "54.07" at bounding box center [324, 185] width 29 height 10
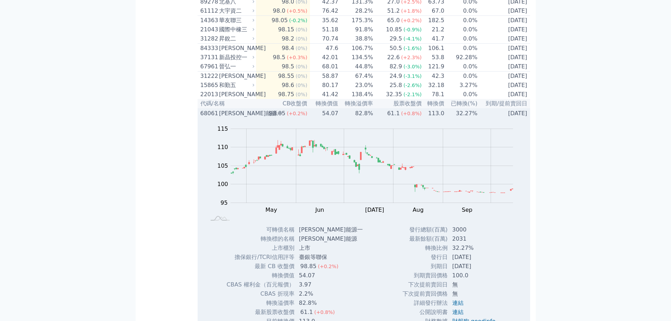
scroll to position [564, 0]
click at [331, 119] on td "54.07" at bounding box center [324, 114] width 29 height 10
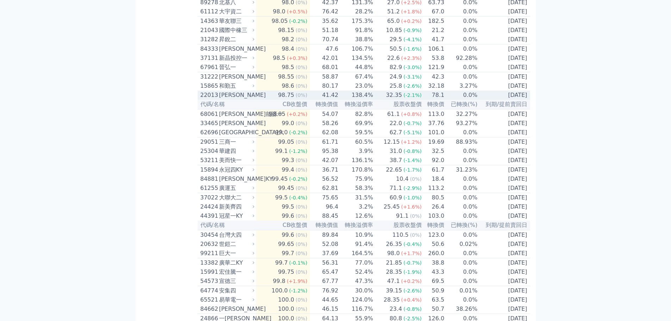
click at [337, 100] on td "41.42" at bounding box center [324, 95] width 29 height 9
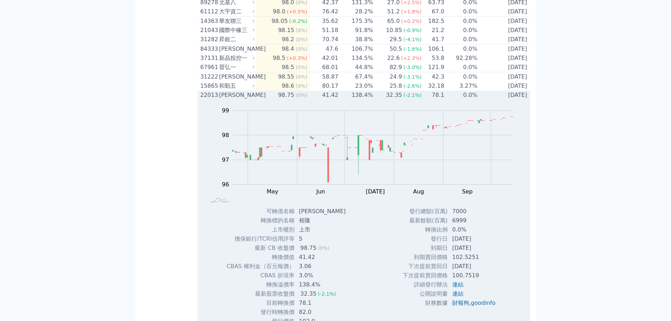
scroll to position [599, 0]
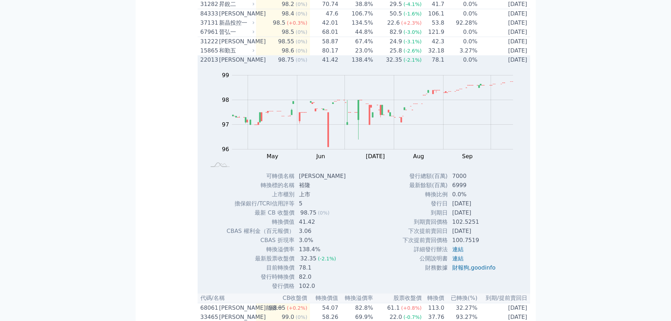
click at [339, 64] on td "41.42" at bounding box center [324, 59] width 29 height 9
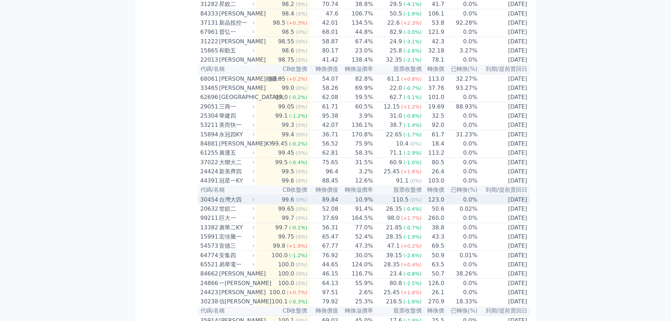
click at [353, 204] on td "10.9%" at bounding box center [356, 200] width 35 height 10
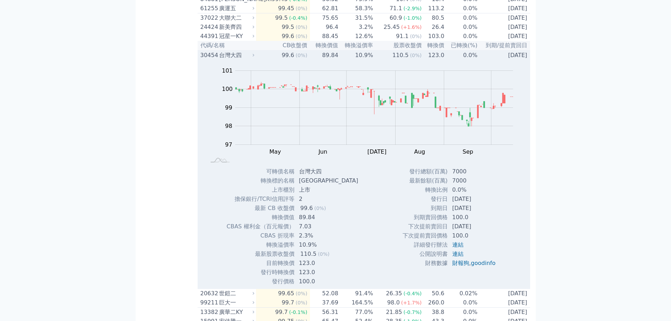
scroll to position [705, 0]
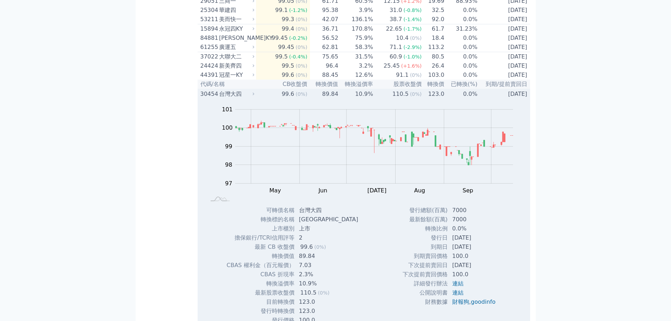
click at [318, 99] on td "89.84" at bounding box center [324, 94] width 29 height 10
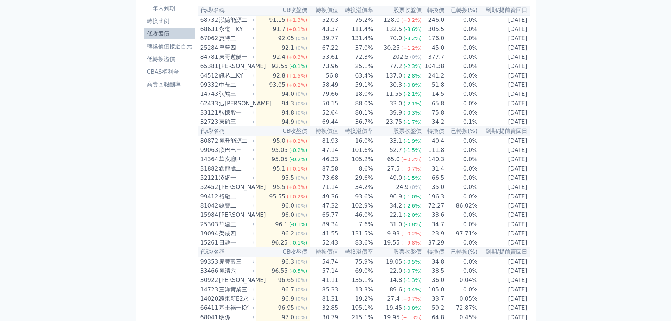
scroll to position [0, 0]
